Goal: Information Seeking & Learning: Learn about a topic

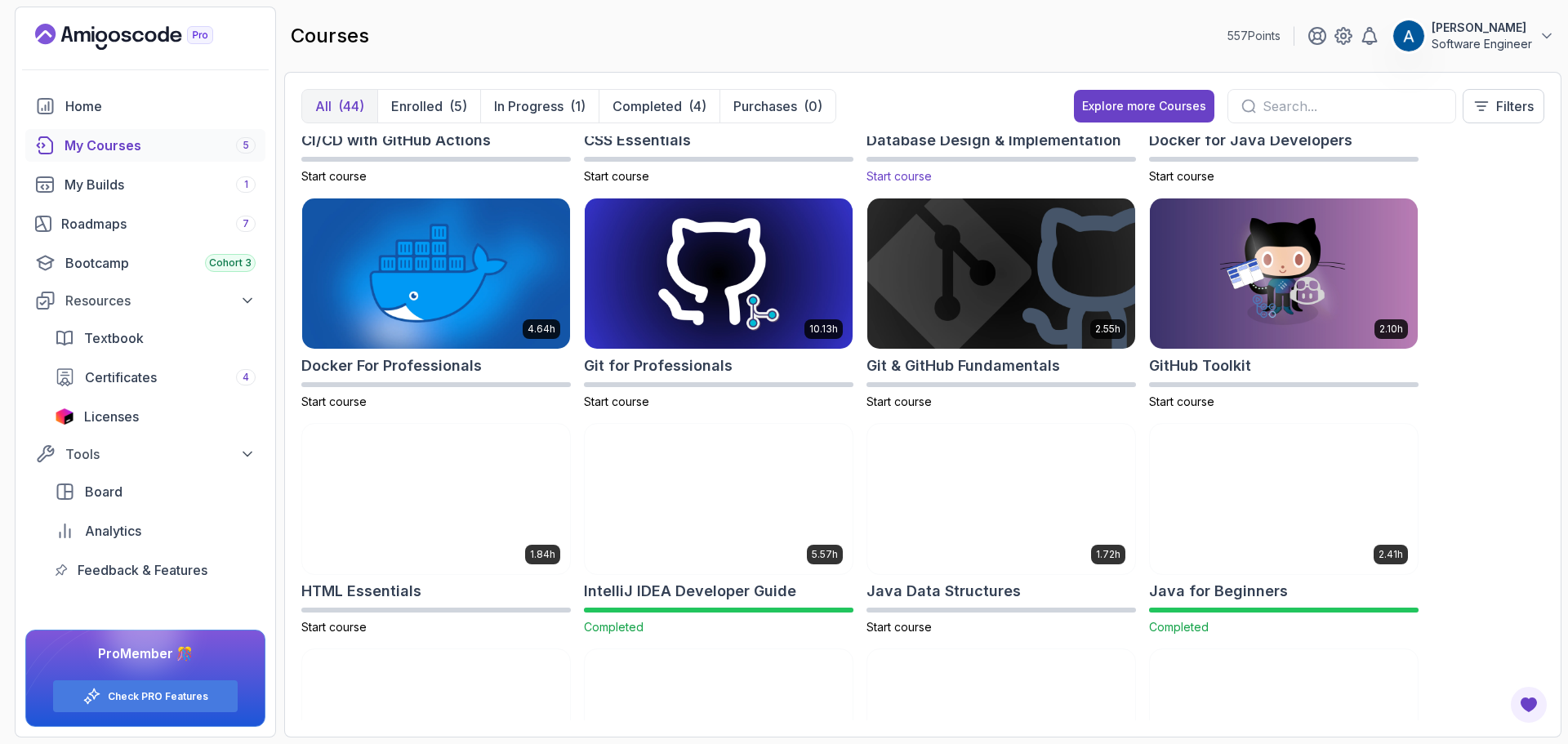
scroll to position [572, 0]
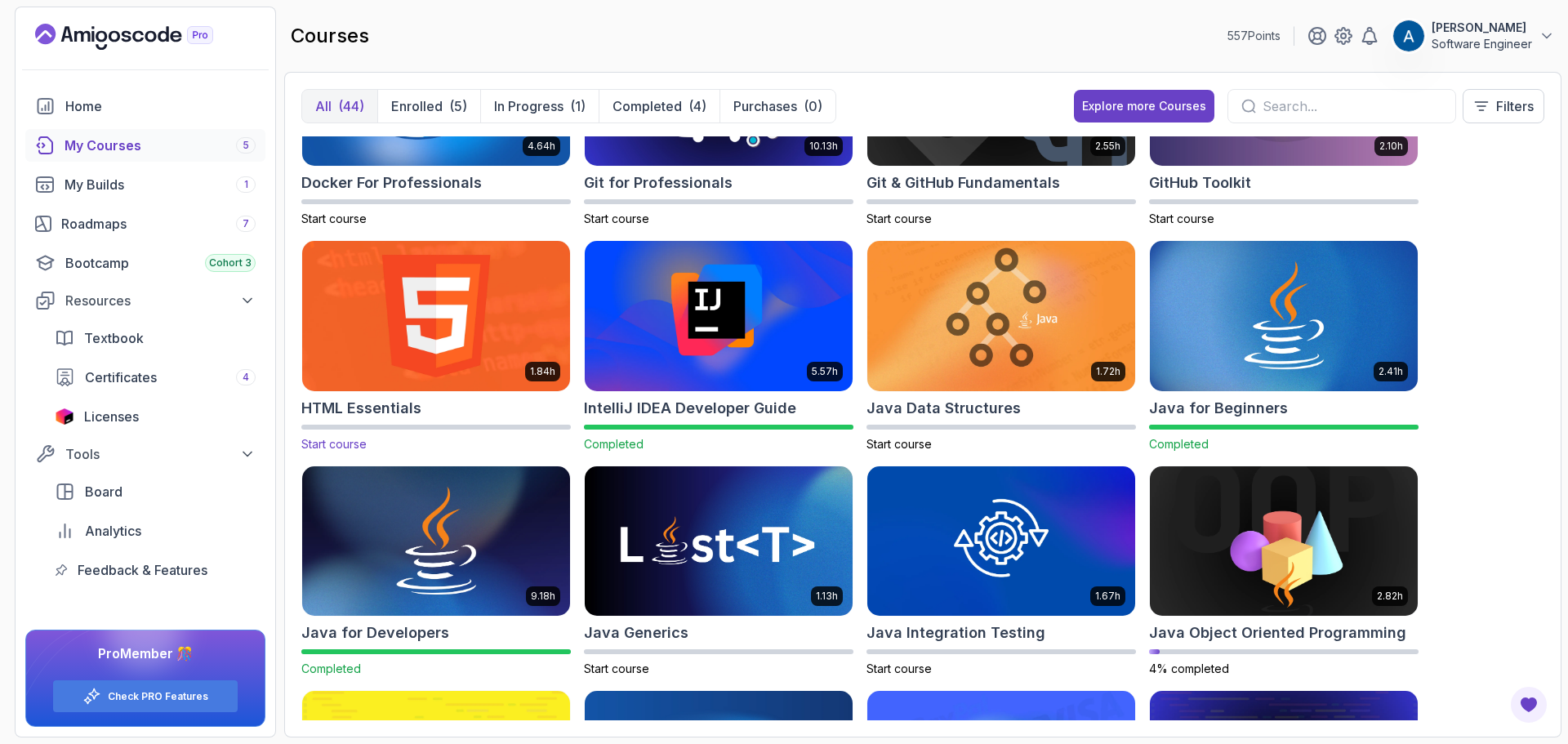
click at [525, 313] on img at bounding box center [436, 315] width 281 height 158
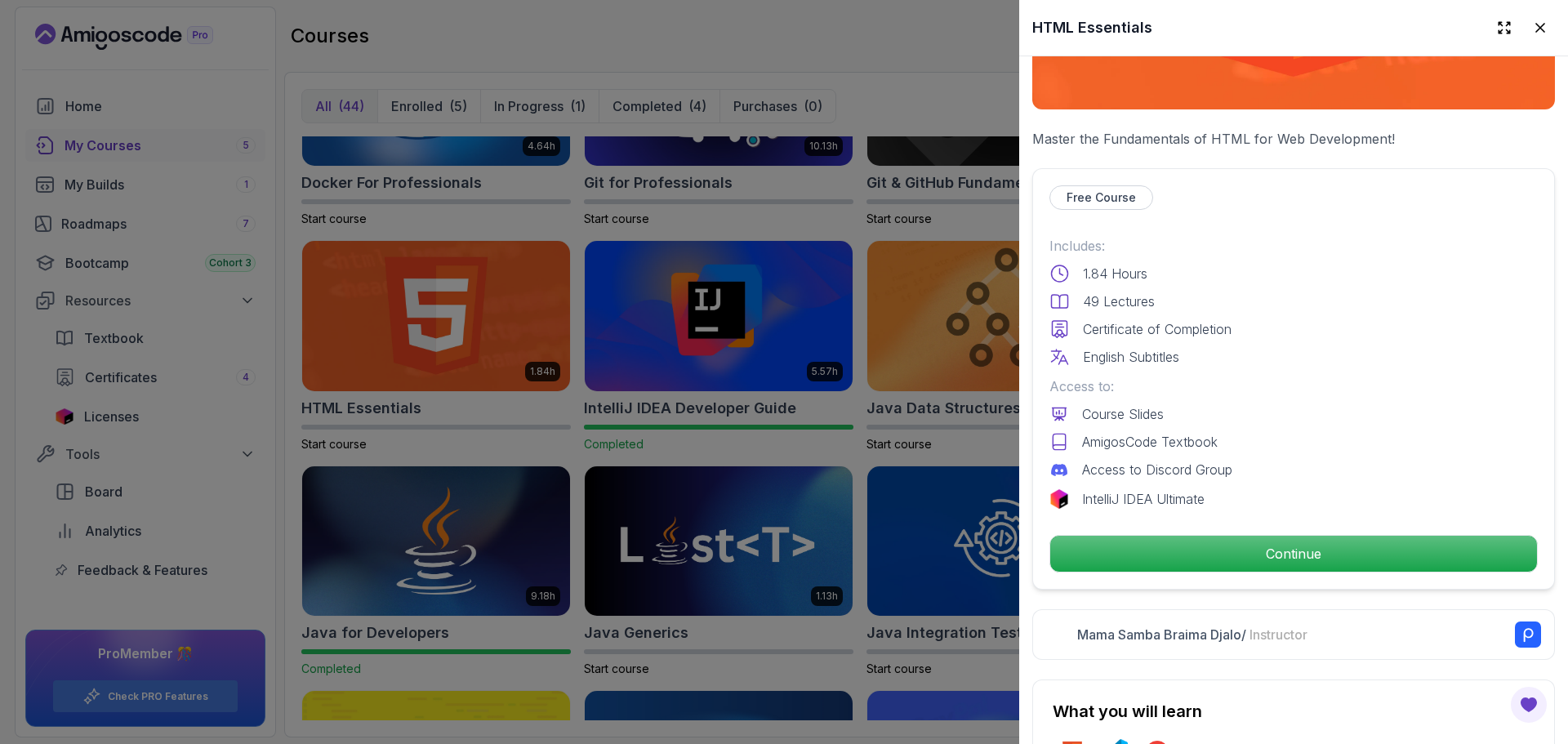
scroll to position [245, 0]
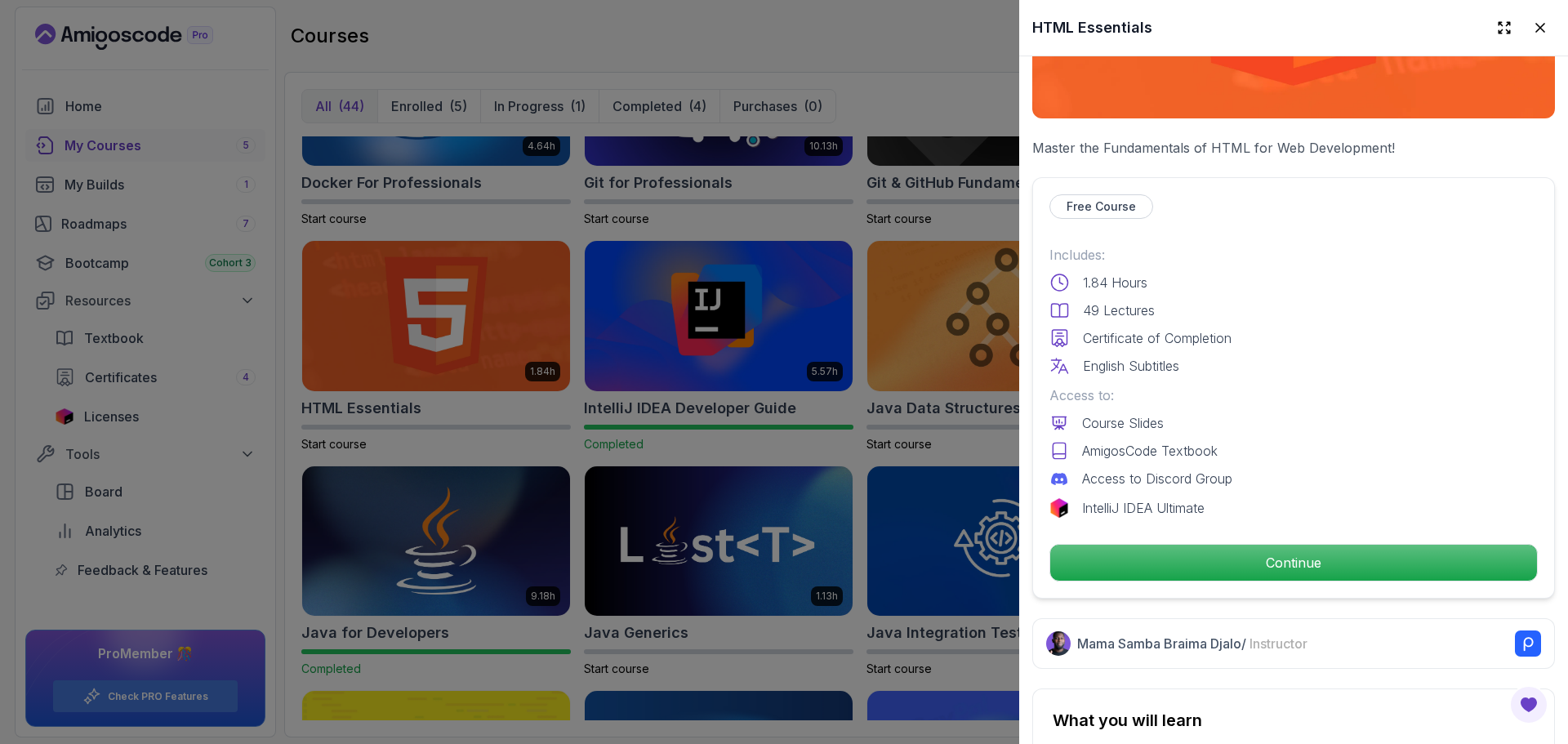
click at [624, 435] on div at bounding box center [784, 372] width 1568 height 744
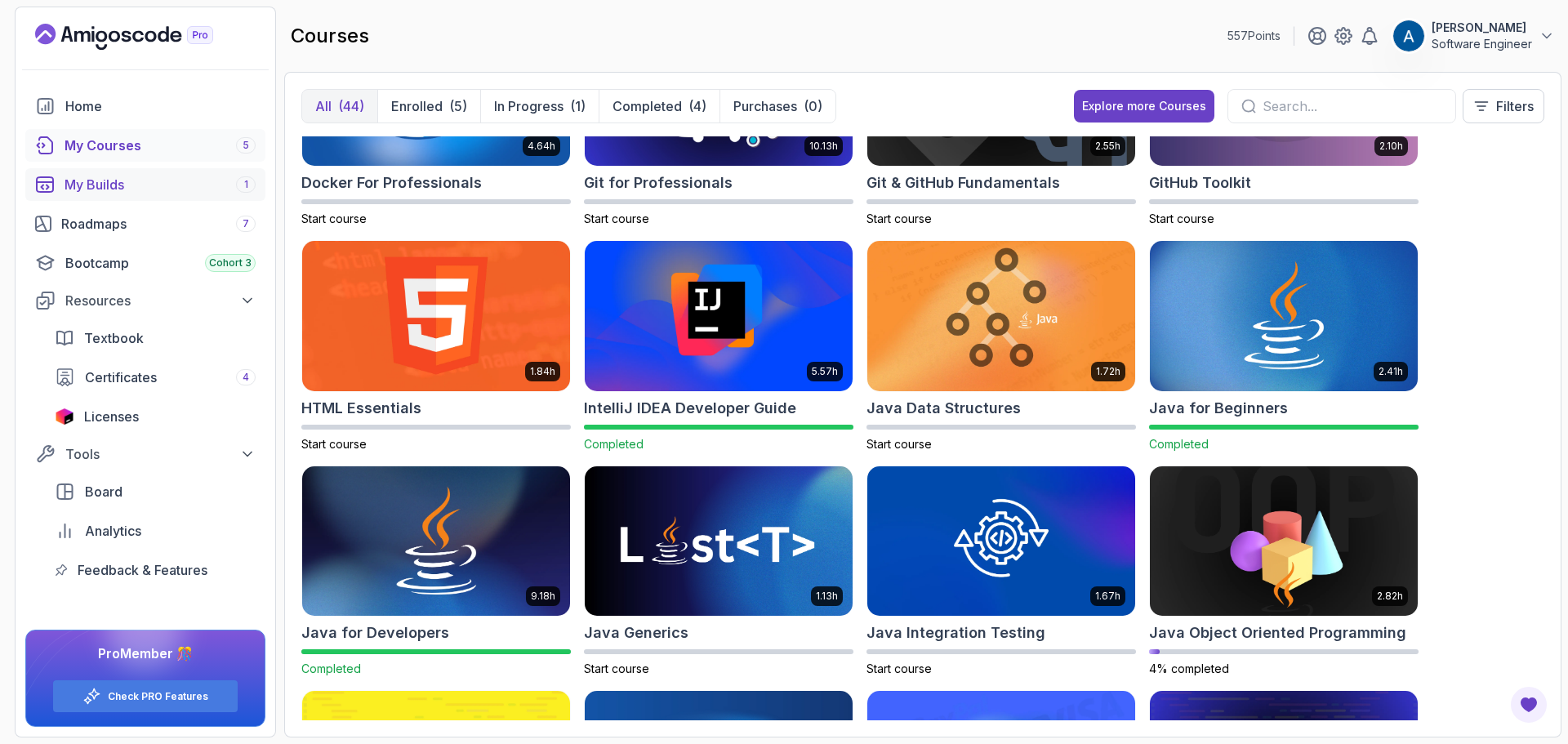
click at [144, 198] on link "My Builds 1" at bounding box center [145, 184] width 240 height 33
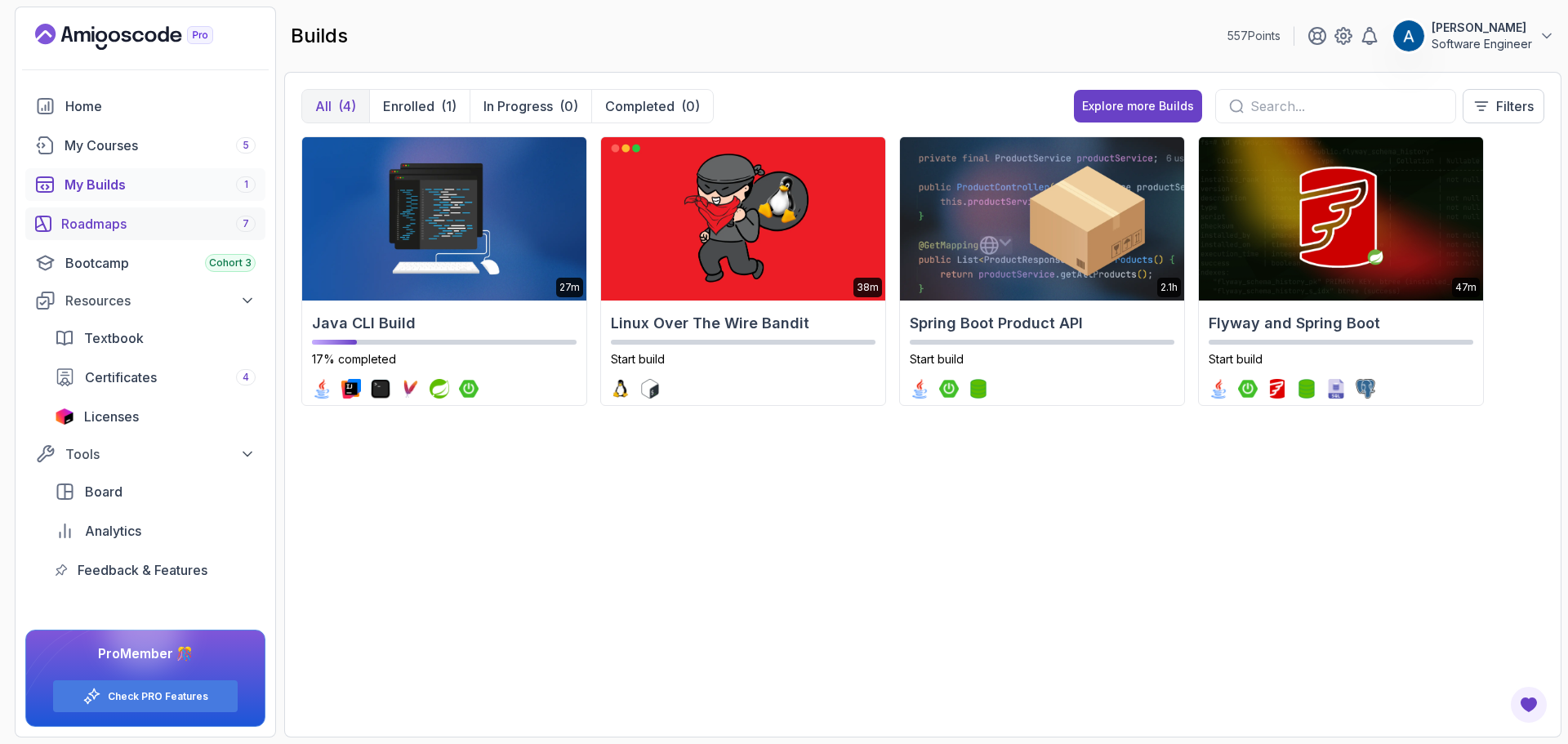
click at [184, 232] on div "Roadmaps 7" at bounding box center [157, 224] width 194 height 20
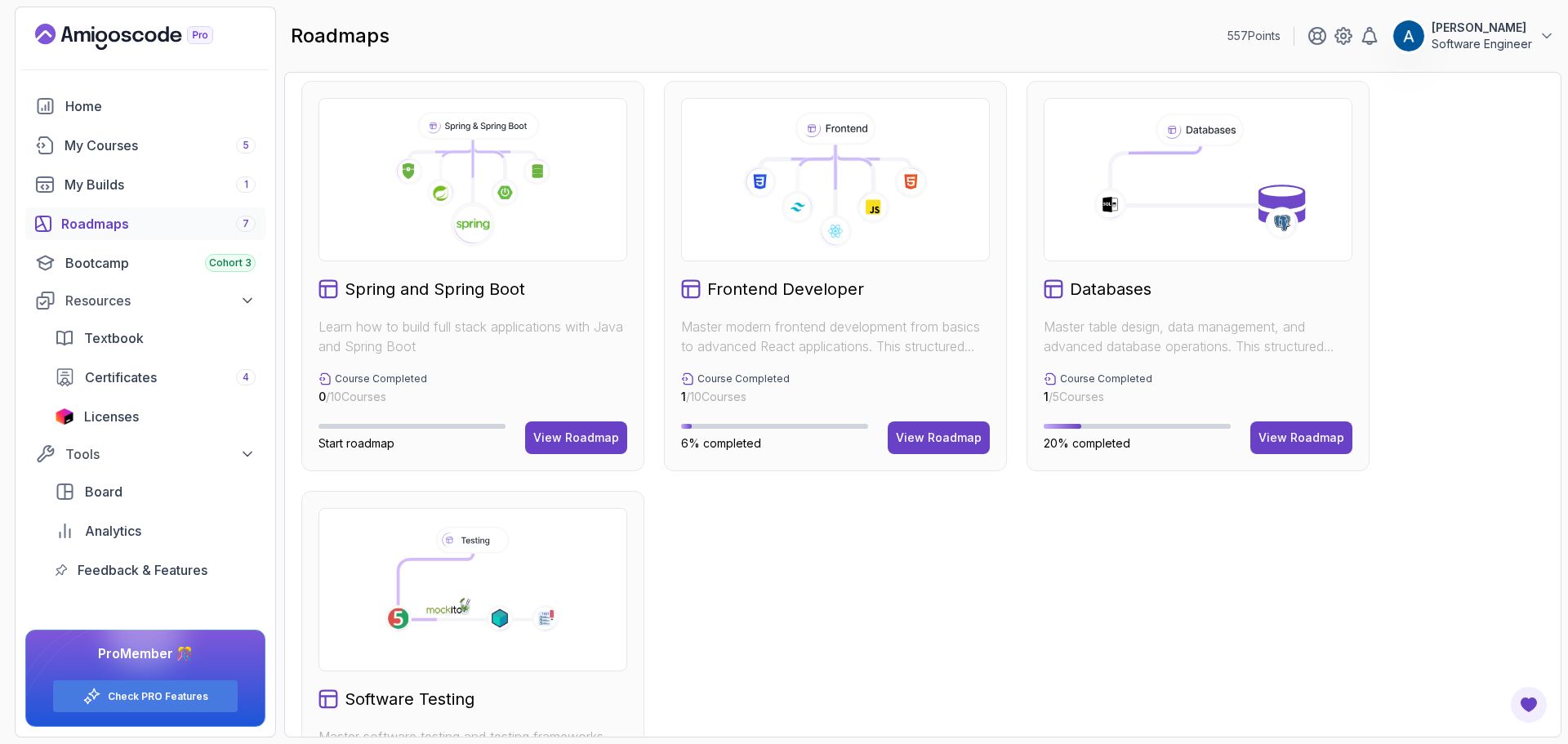
scroll to position [408, 0]
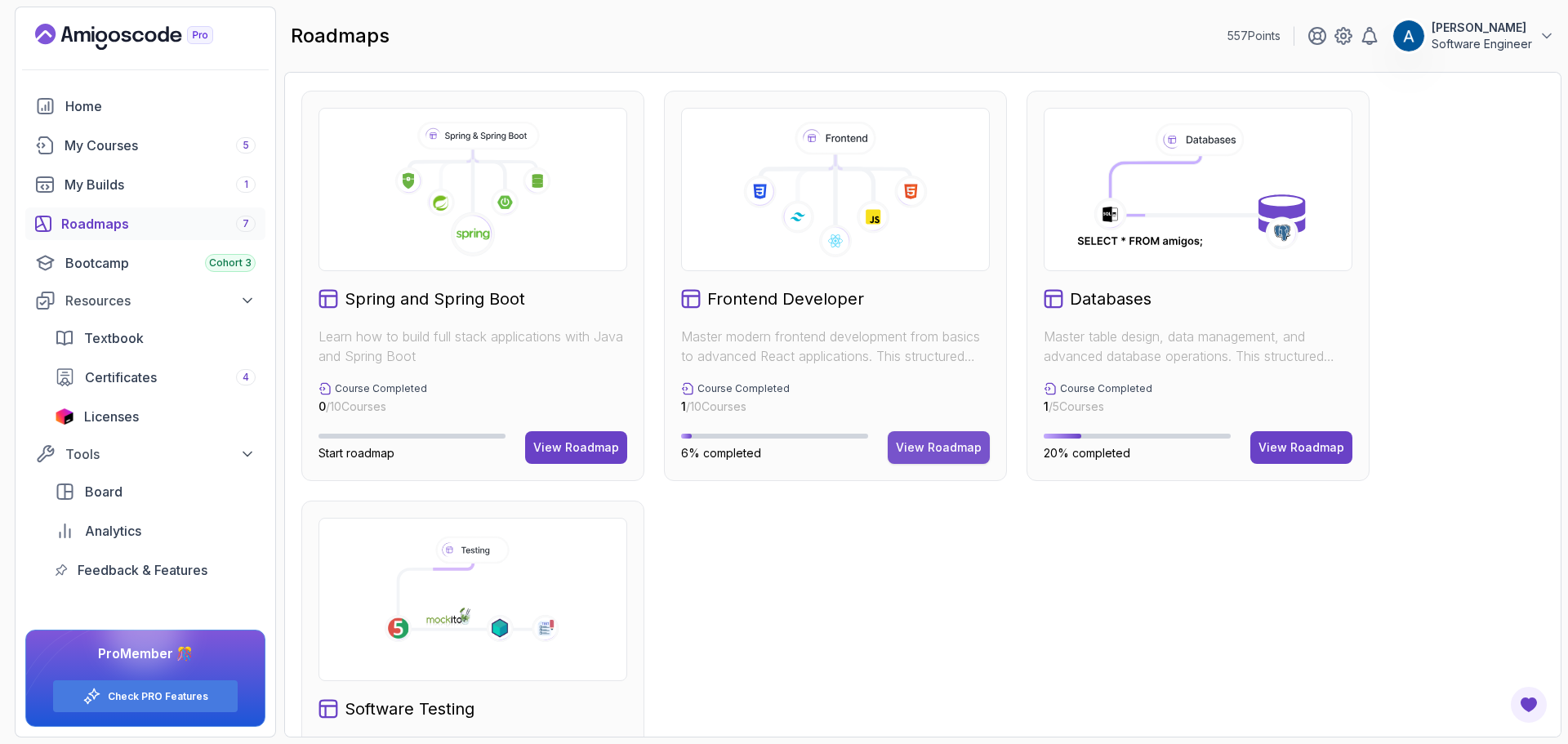
click at [951, 446] on div "View Roadmap" at bounding box center [938, 447] width 86 height 17
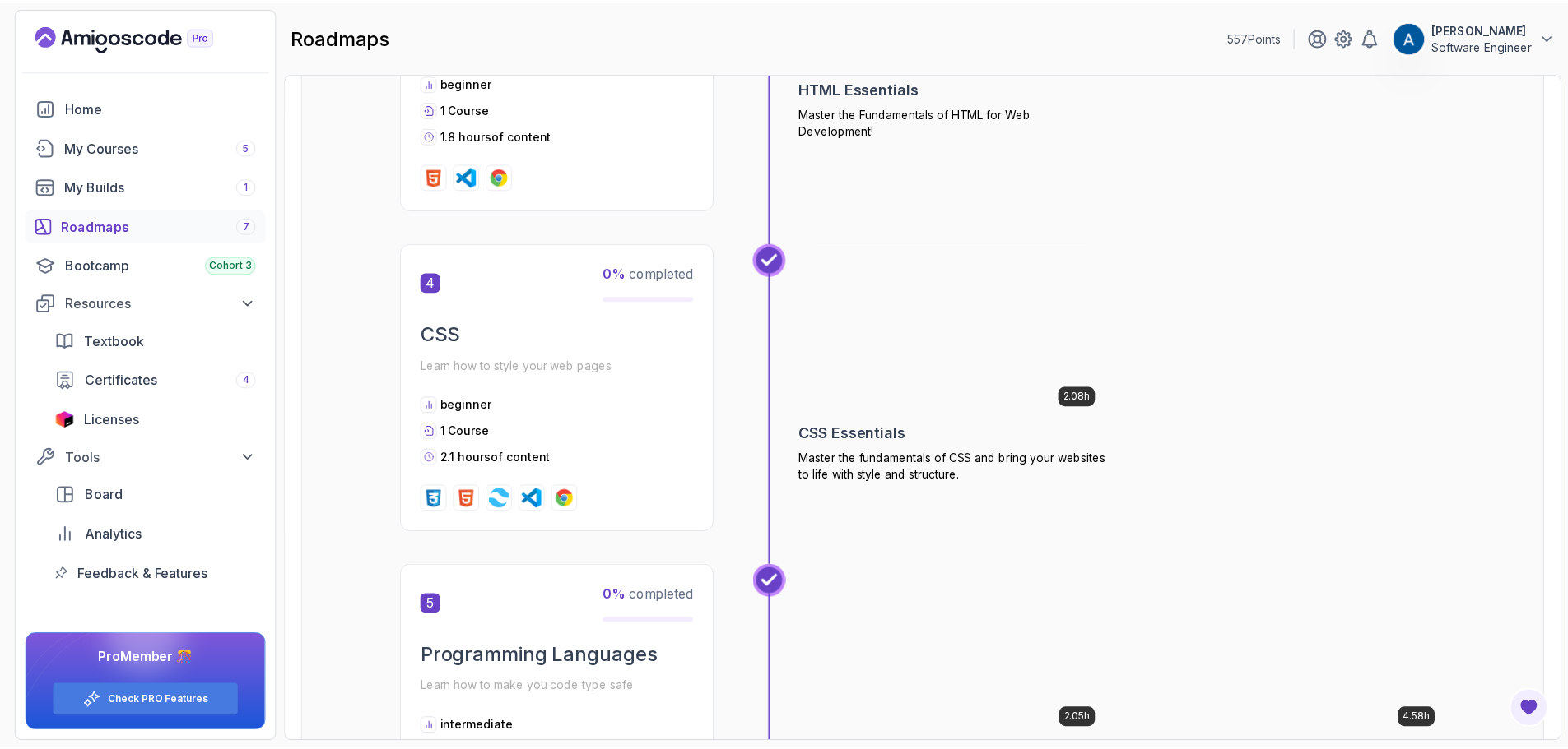
scroll to position [1250, 0]
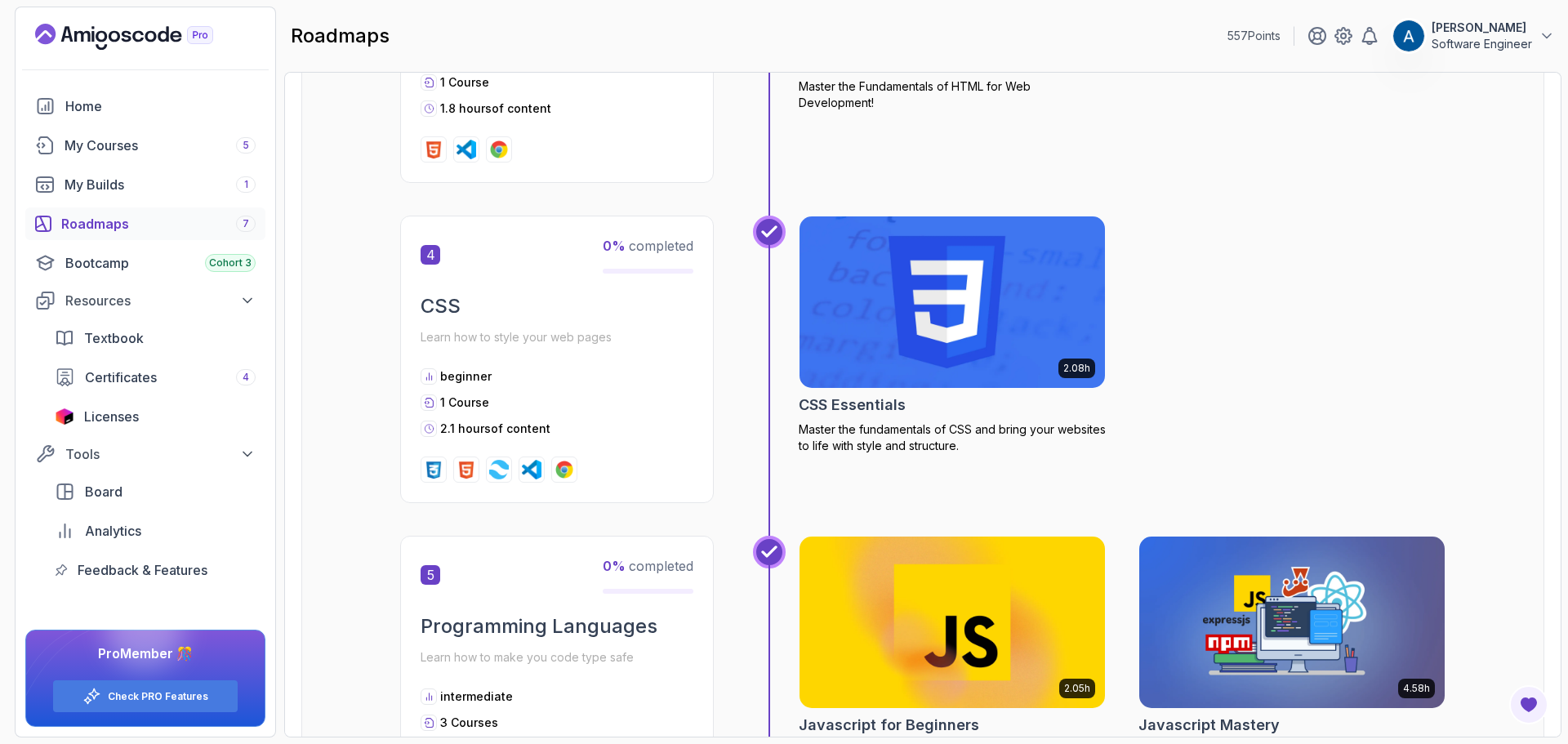
click at [908, 341] on img at bounding box center [952, 302] width 321 height 180
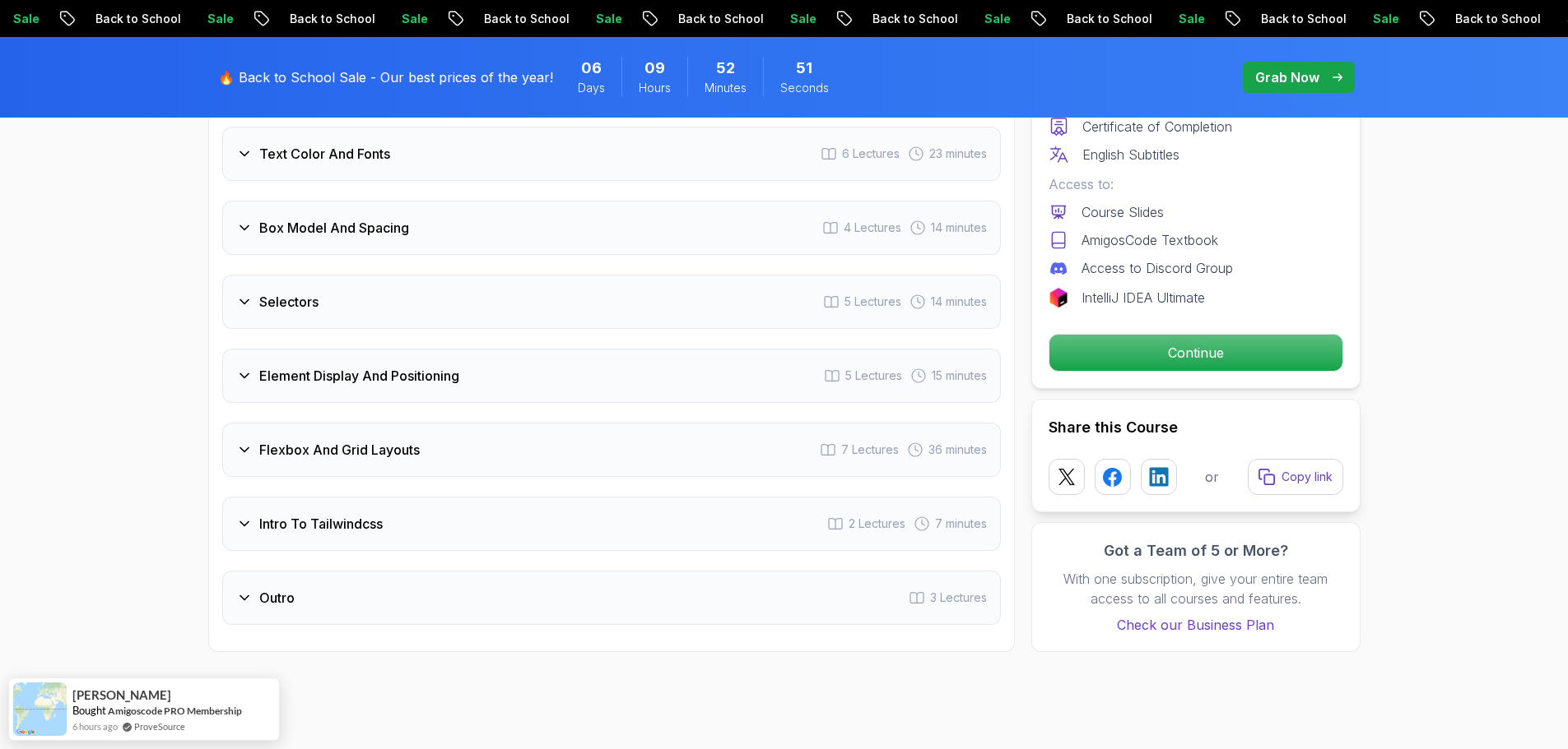
scroll to position [2714, 0]
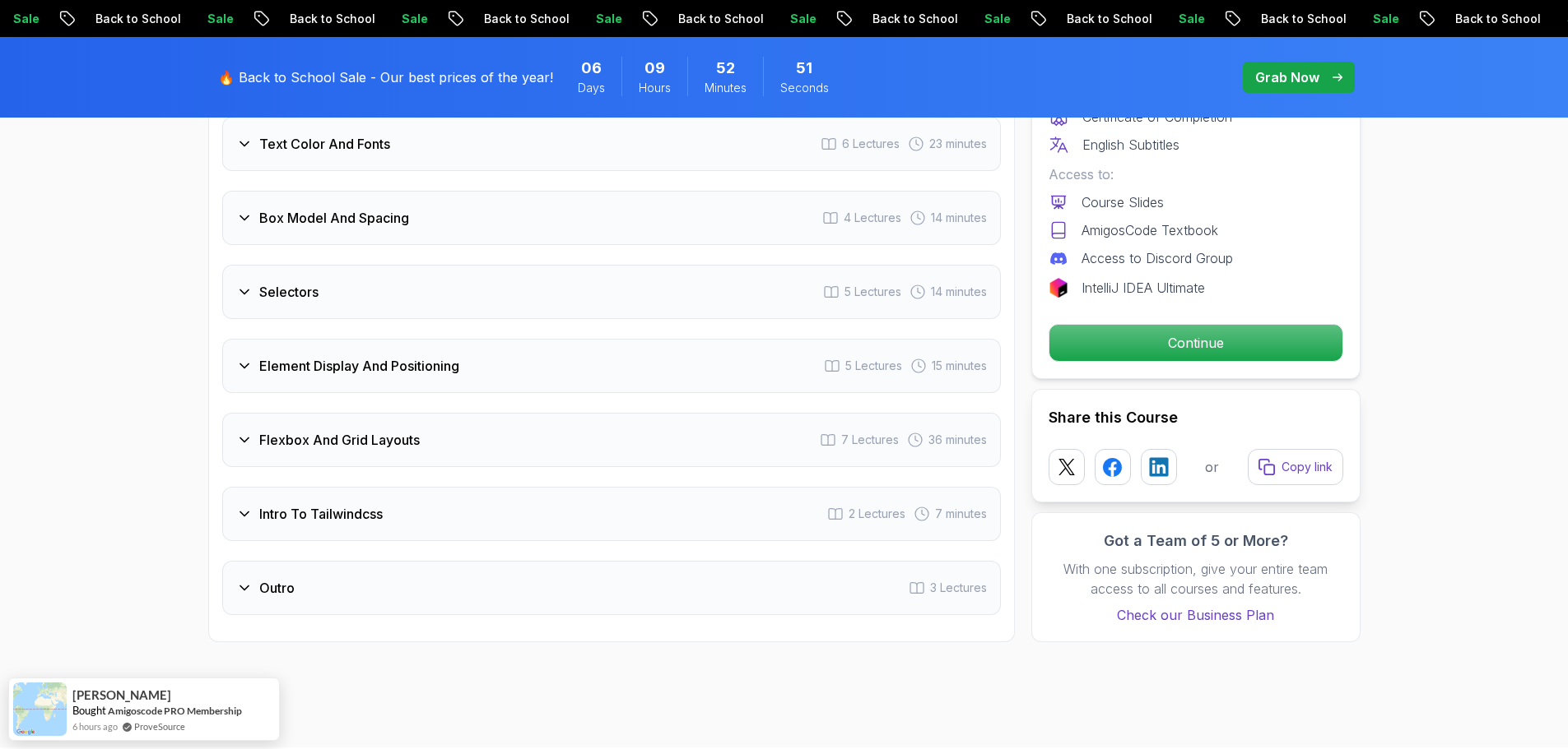
click at [424, 222] on div "Box Model And Spacing 4 Lectures 14 minutes" at bounding box center [612, 218] width 778 height 54
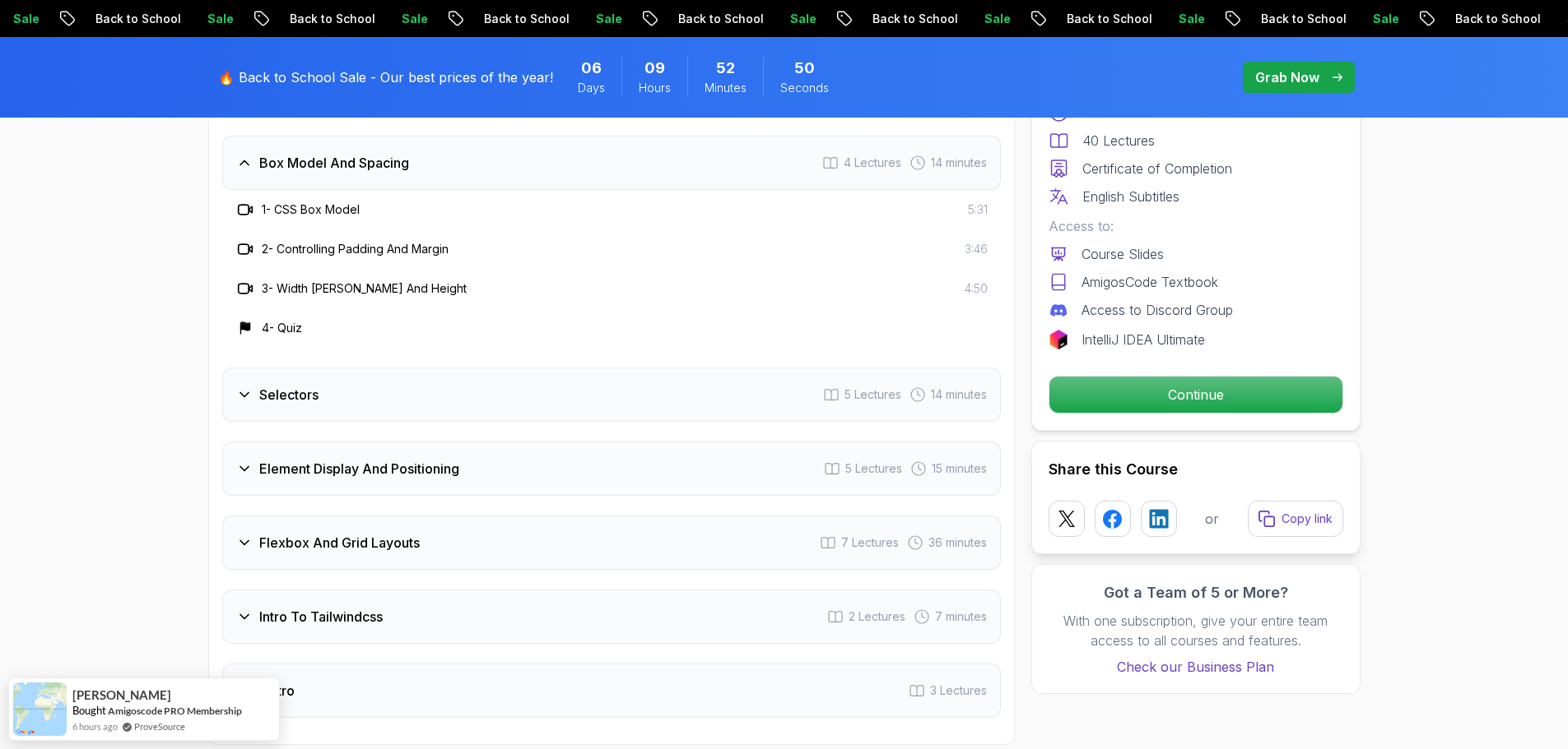
scroll to position [2632, 0]
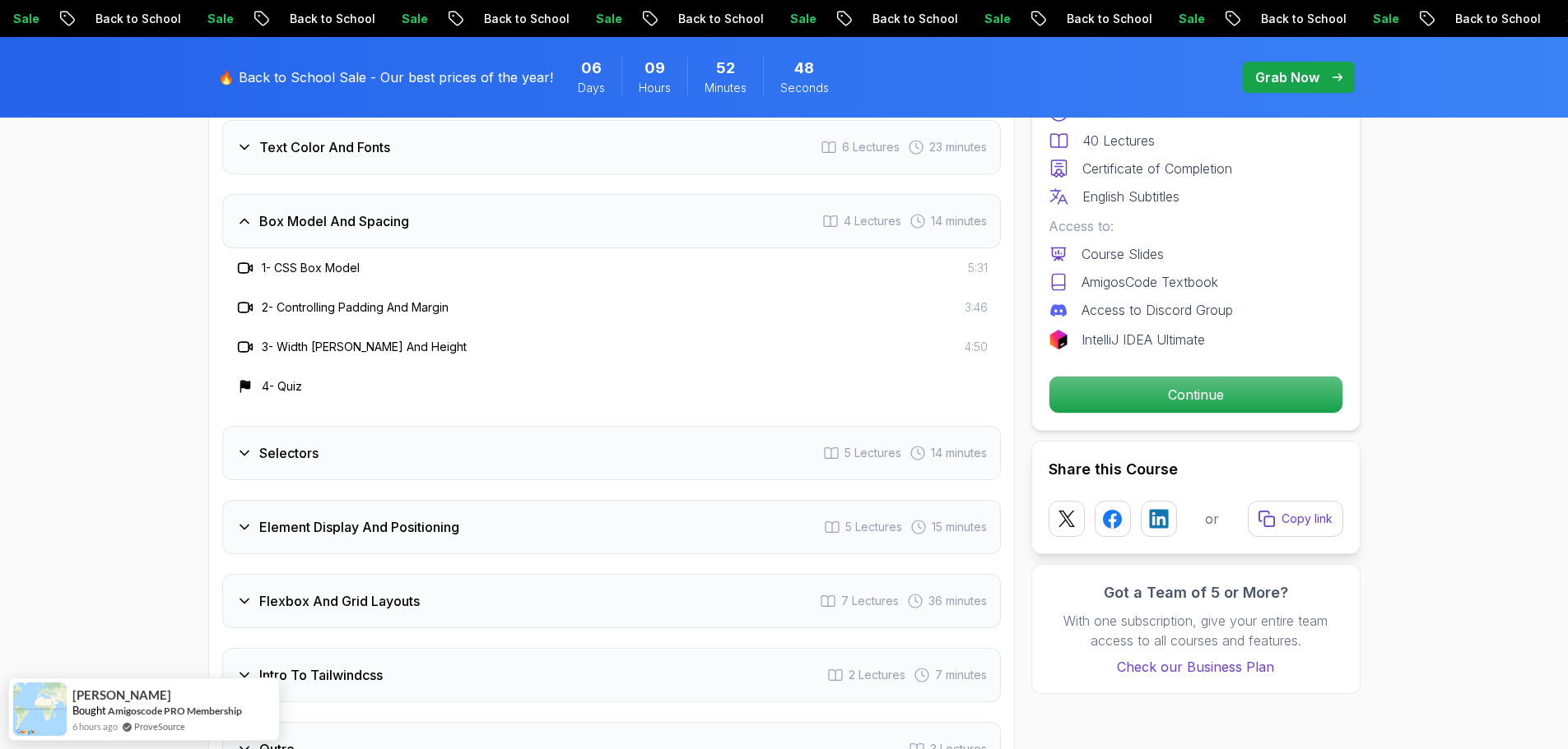
click at [529, 215] on div "Box Model And Spacing 4 Lectures 14 minutes" at bounding box center [612, 222] width 778 height 54
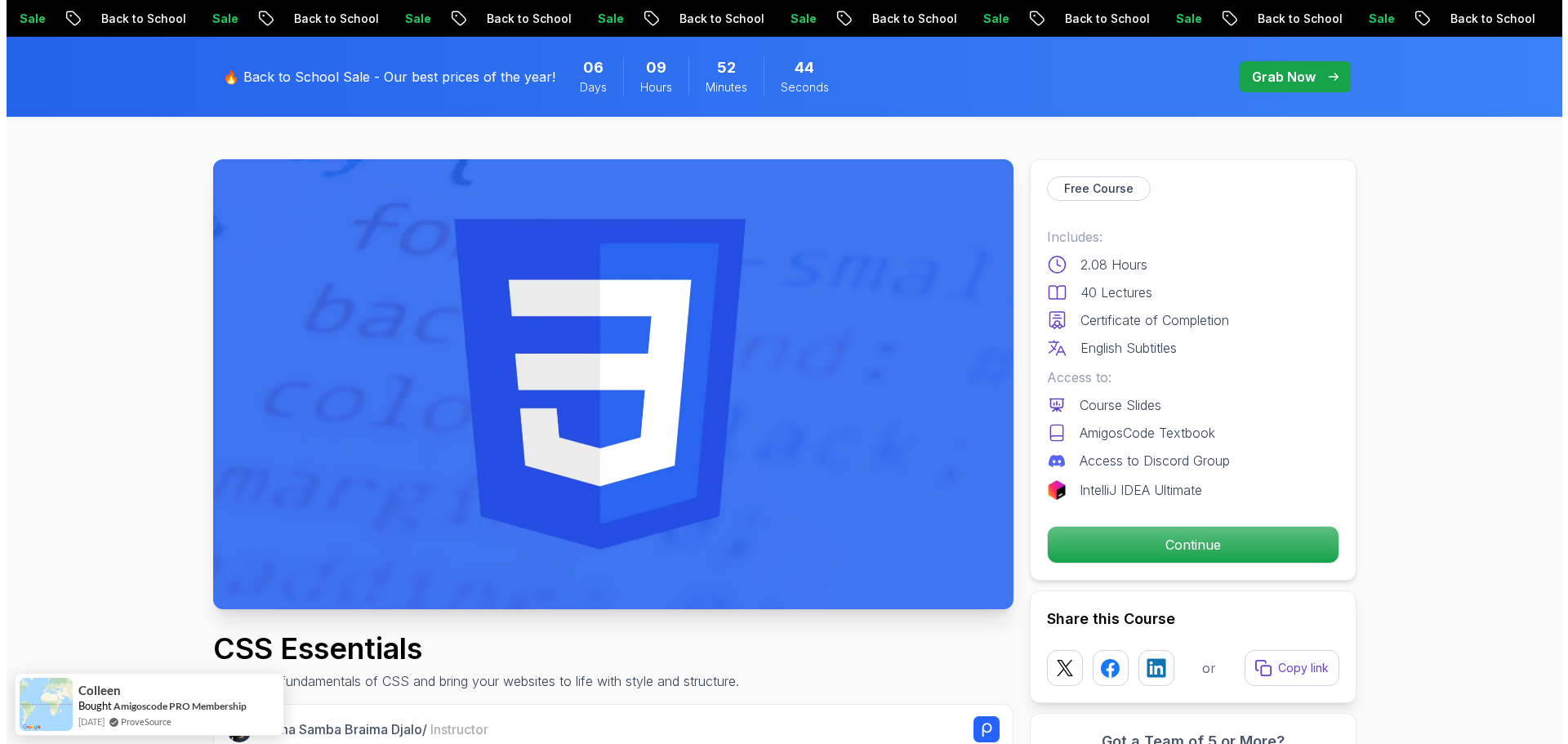
scroll to position [0, 0]
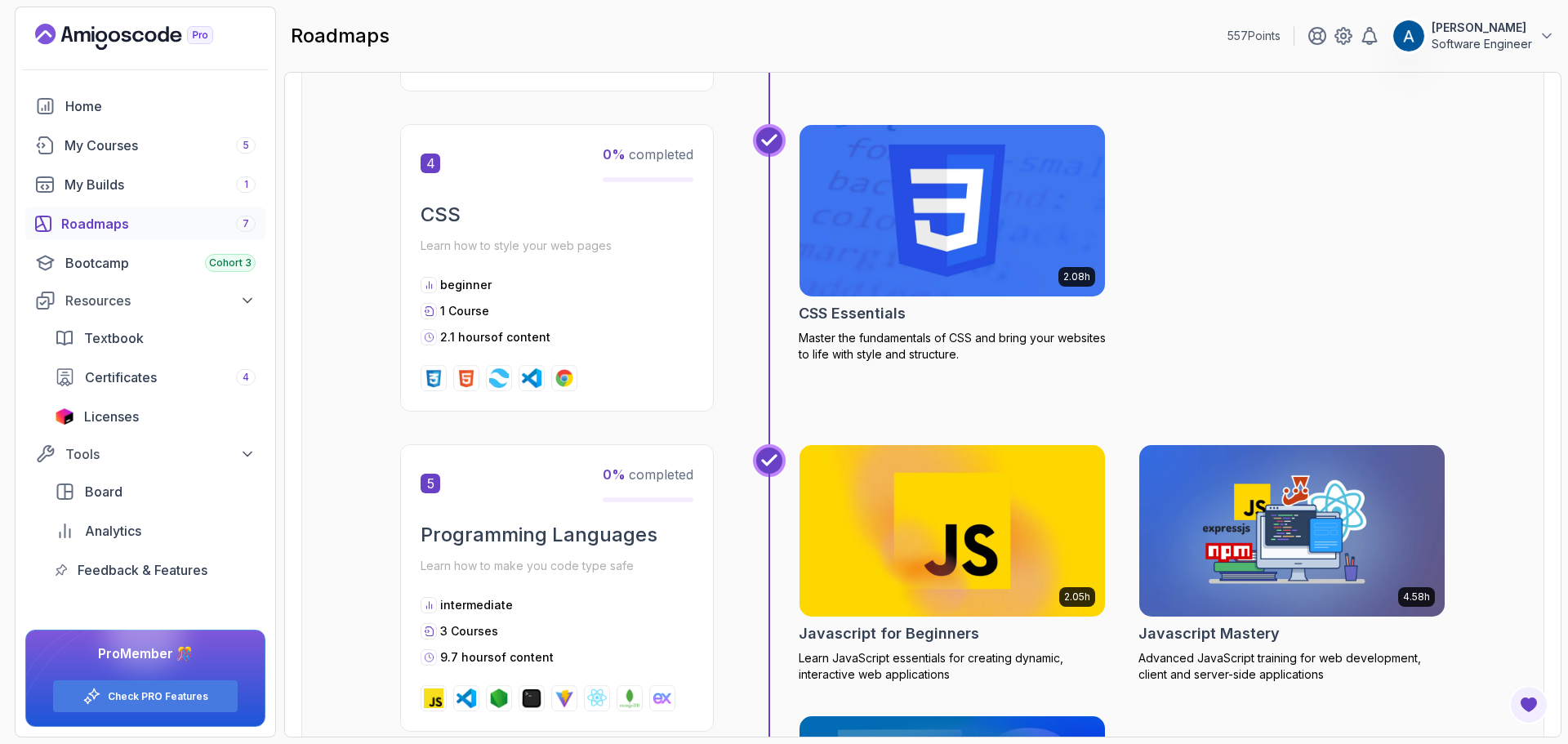
scroll to position [1634, 0]
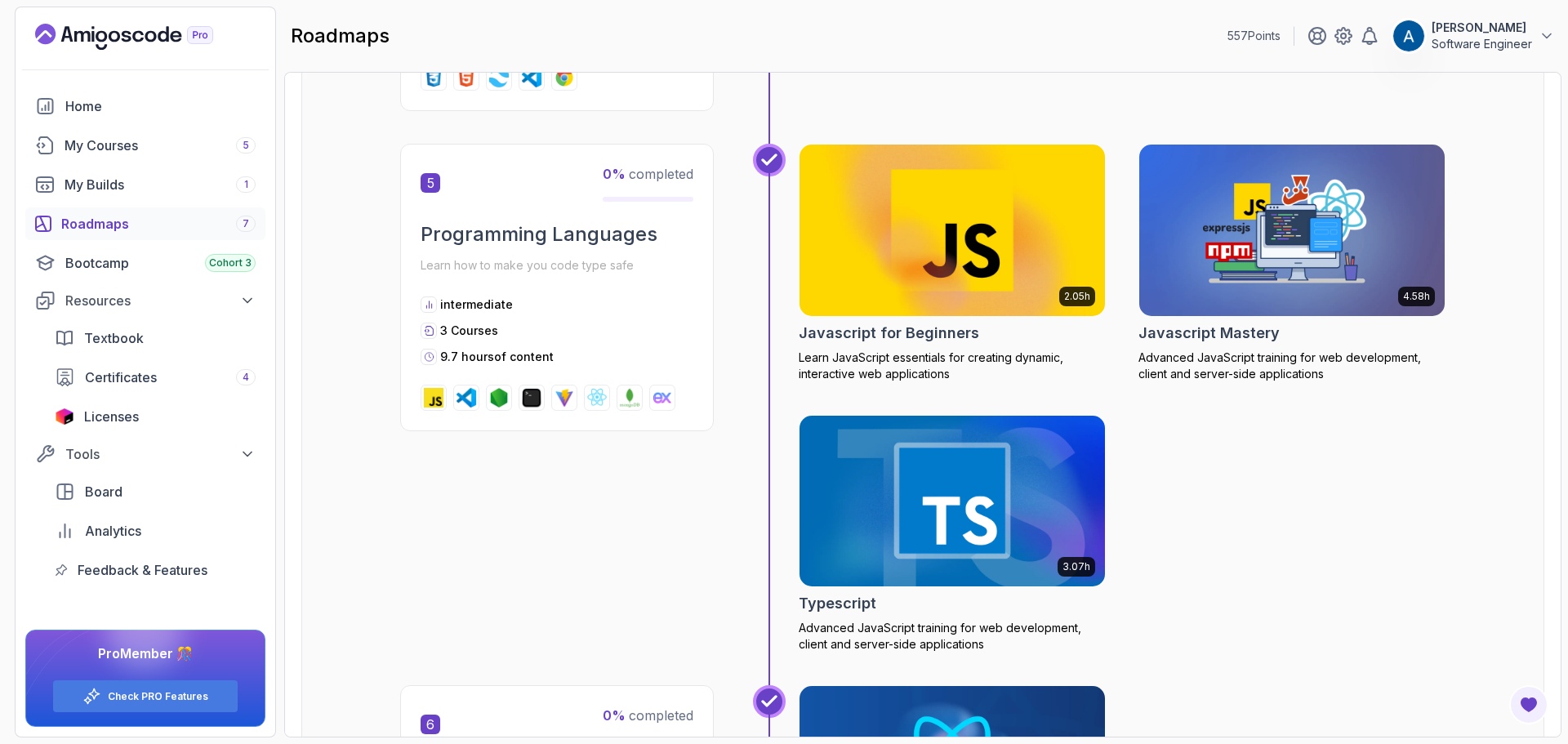
click at [909, 206] on img at bounding box center [952, 230] width 321 height 180
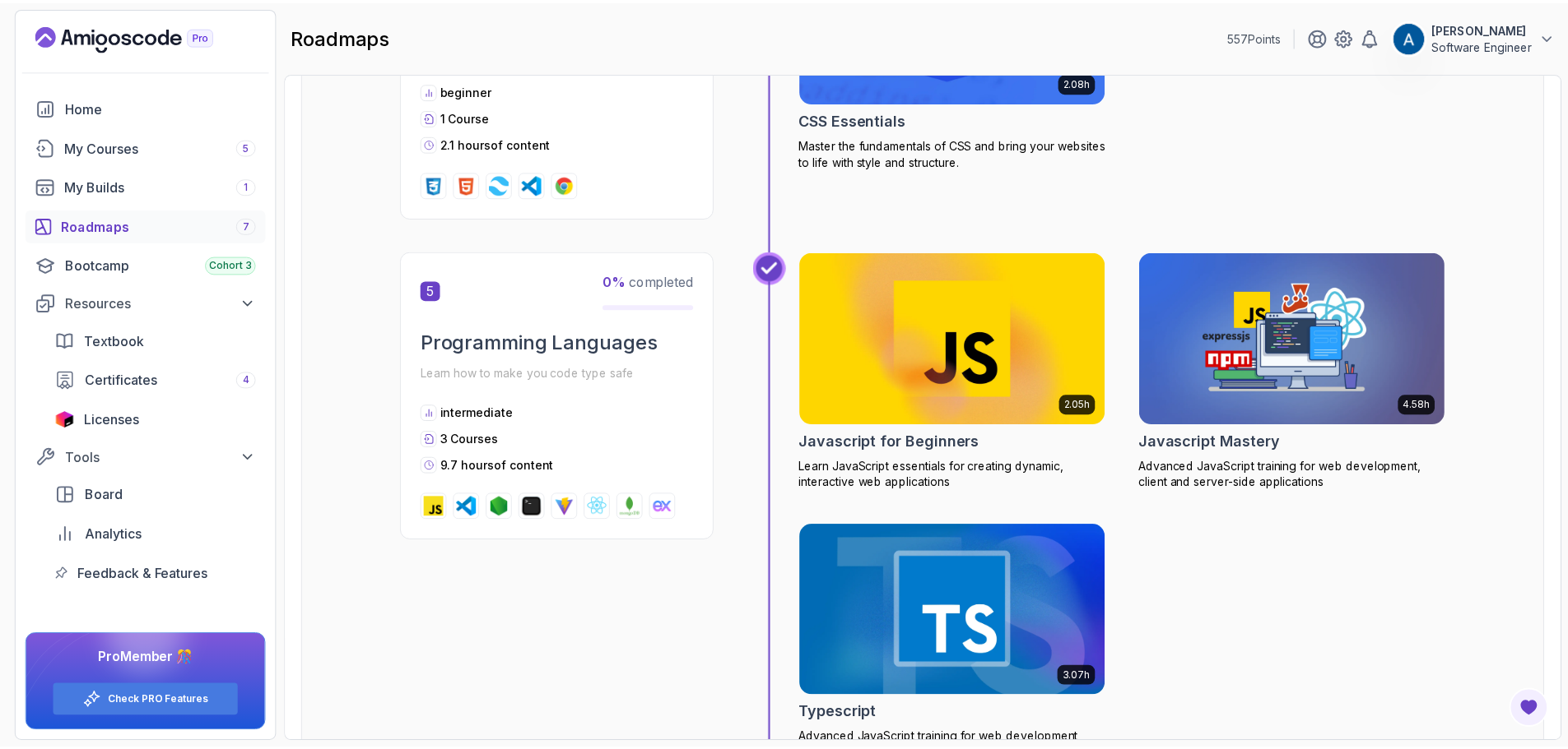
scroll to position [1645, 0]
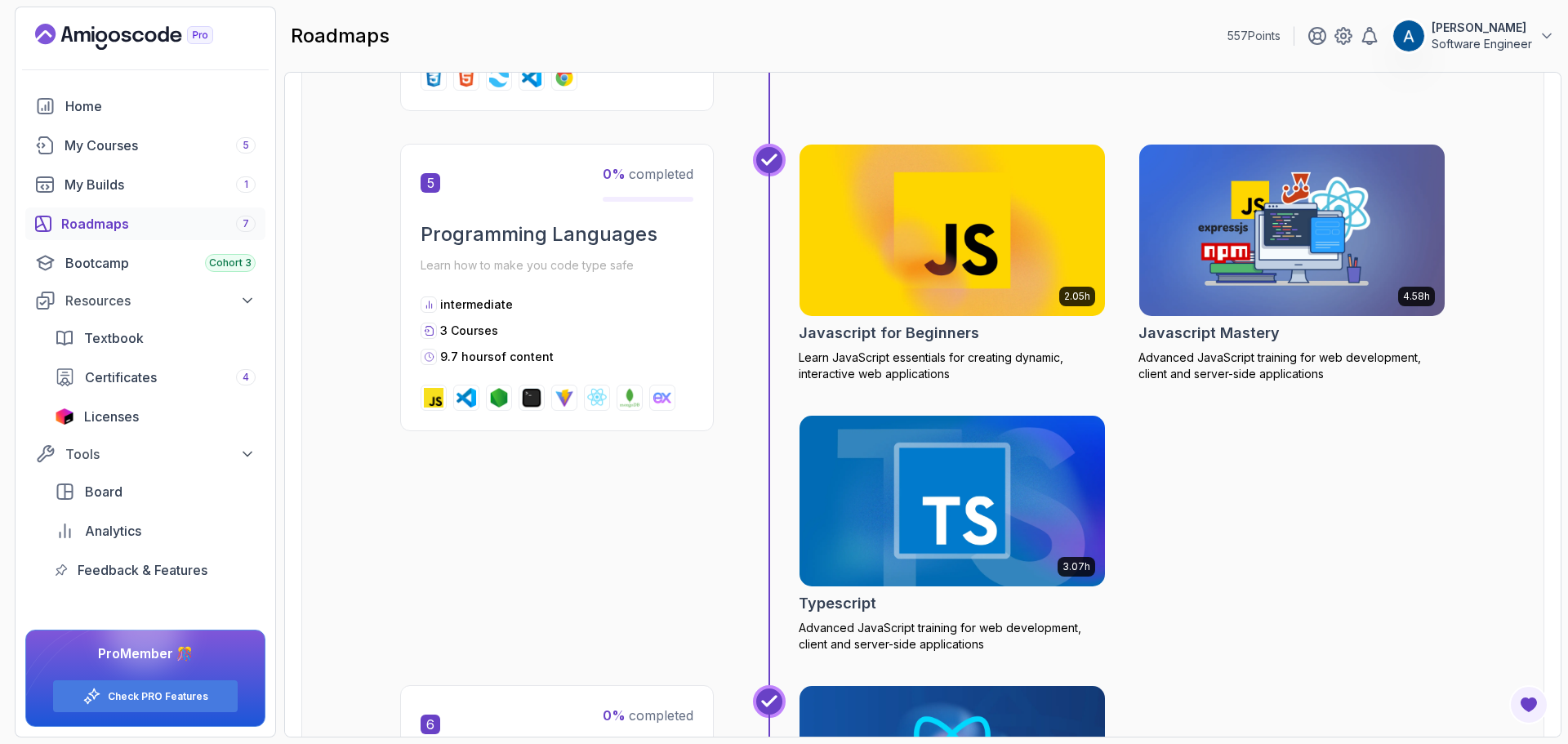
click at [1250, 228] on img at bounding box center [1291, 230] width 321 height 180
